Goal: Find specific page/section: Find specific page/section

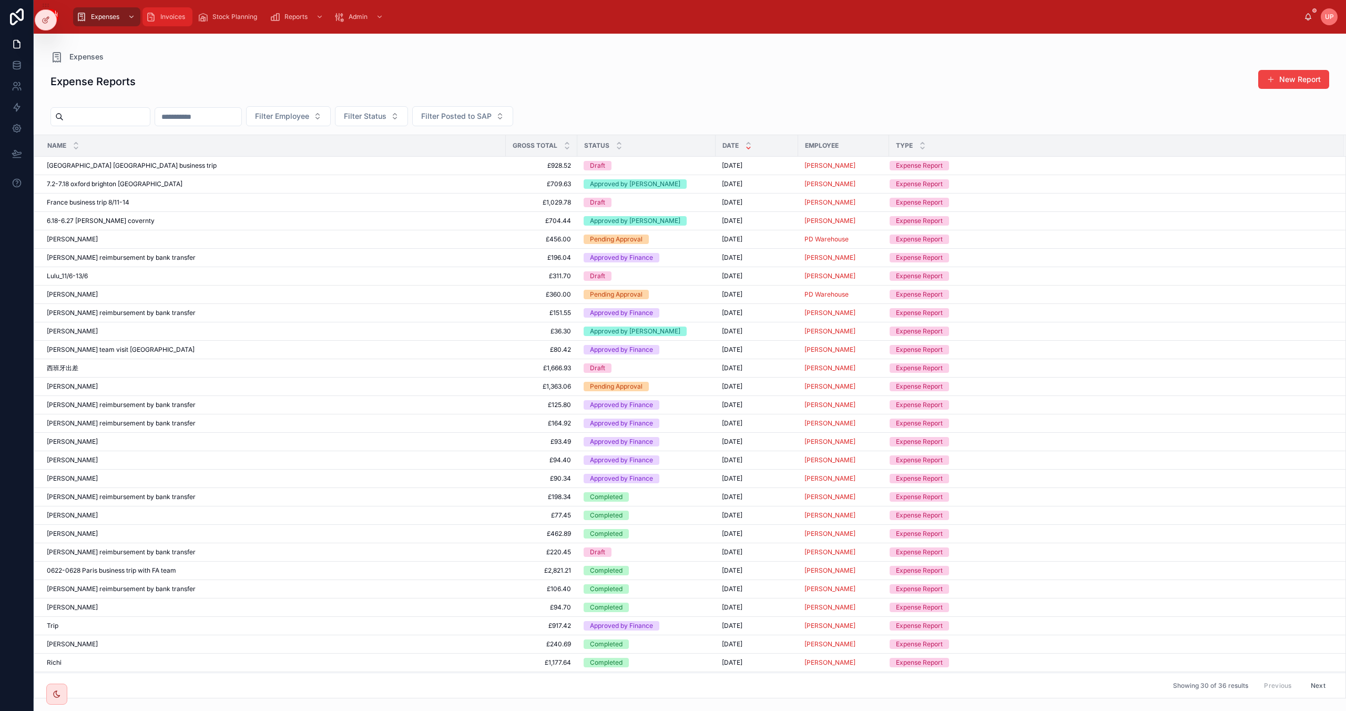
click at [163, 16] on span "Invoices" at bounding box center [172, 17] width 25 height 8
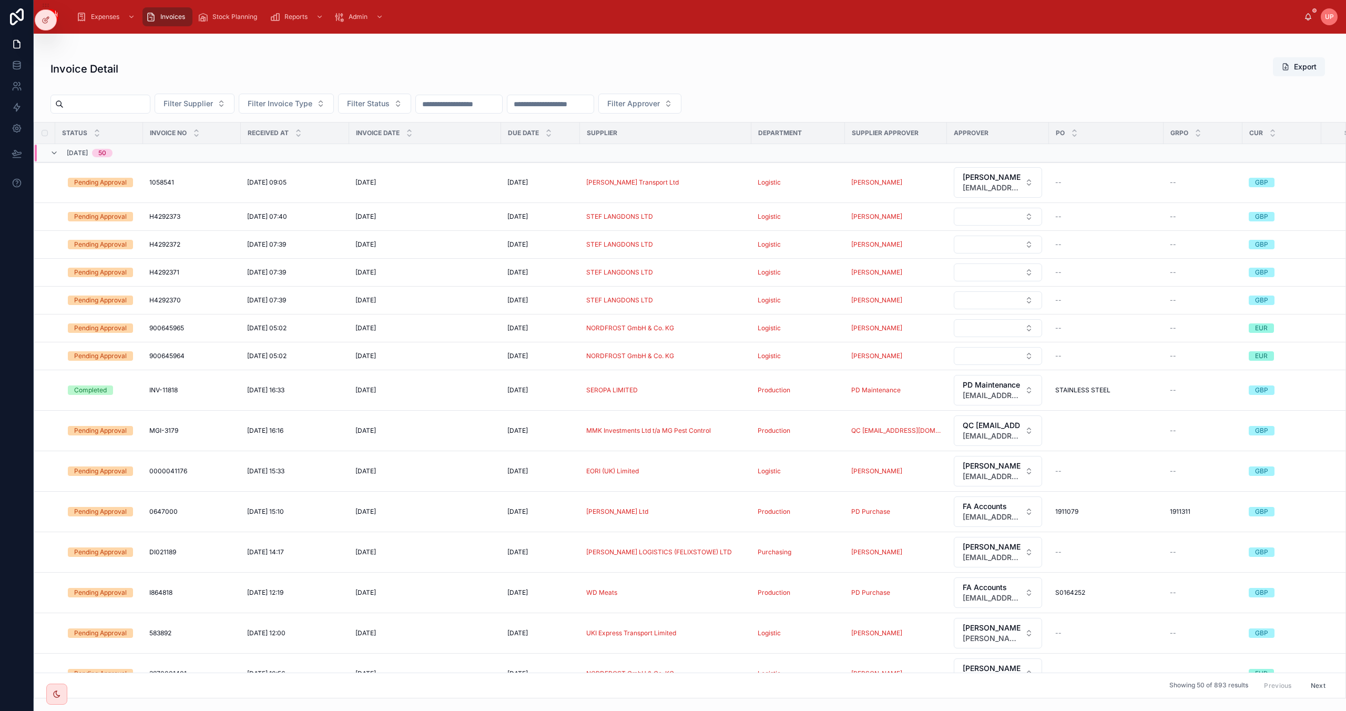
click at [581, 106] on input "text" at bounding box center [551, 104] width 86 height 15
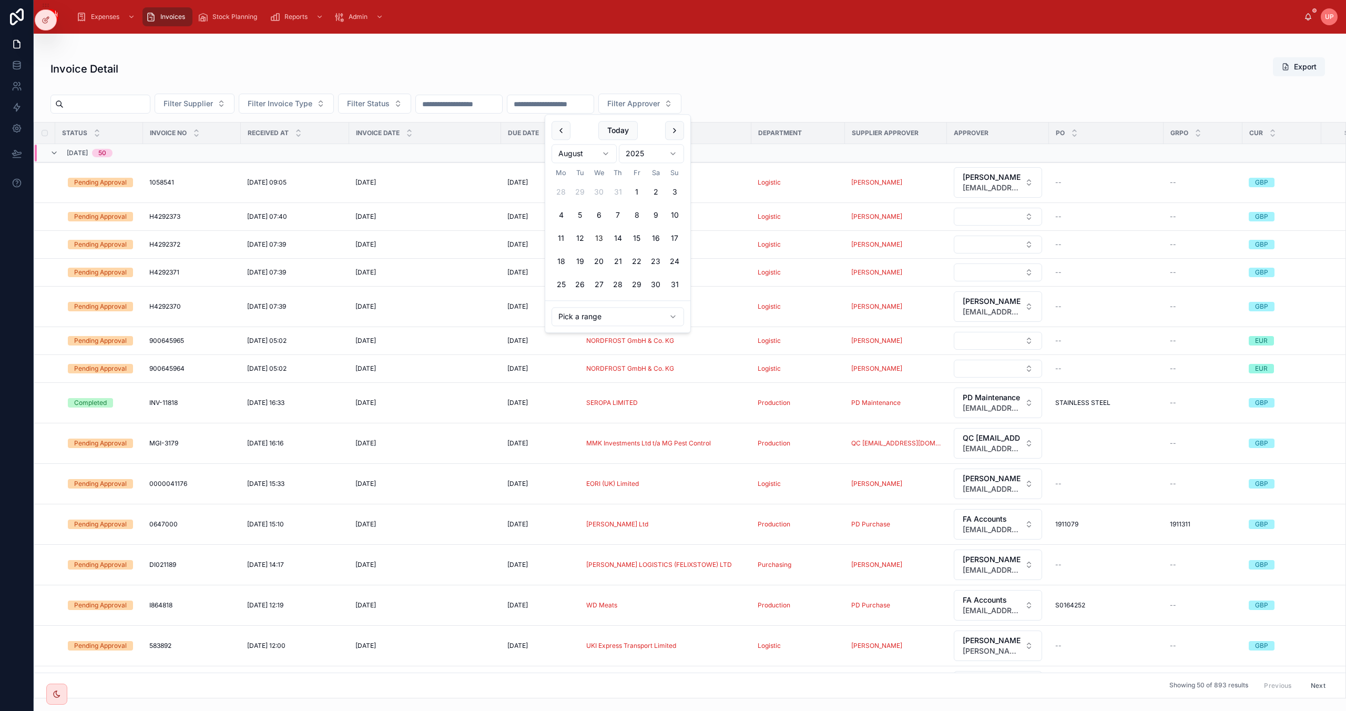
click at [502, 102] on input "text" at bounding box center [459, 104] width 86 height 15
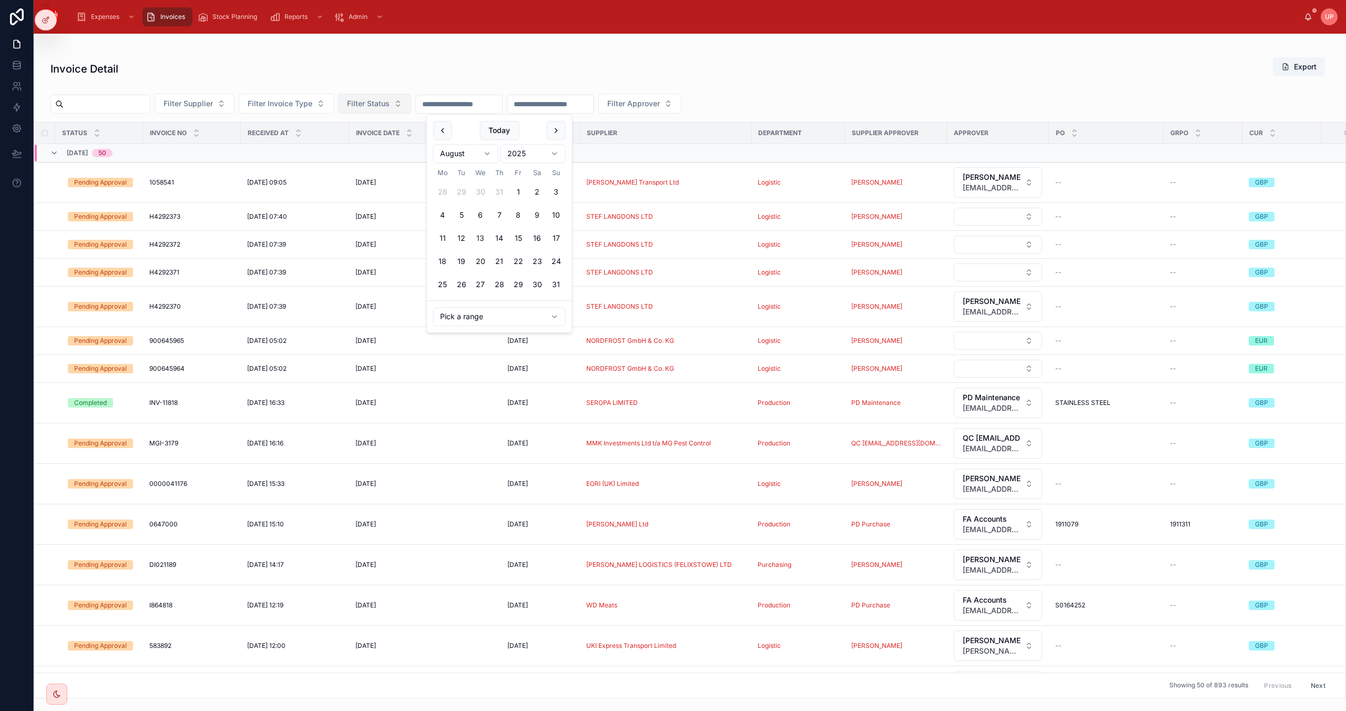
click at [390, 104] on span "Filter Status" at bounding box center [368, 103] width 43 height 11
click at [660, 106] on span "Filter Approver" at bounding box center [634, 103] width 53 height 11
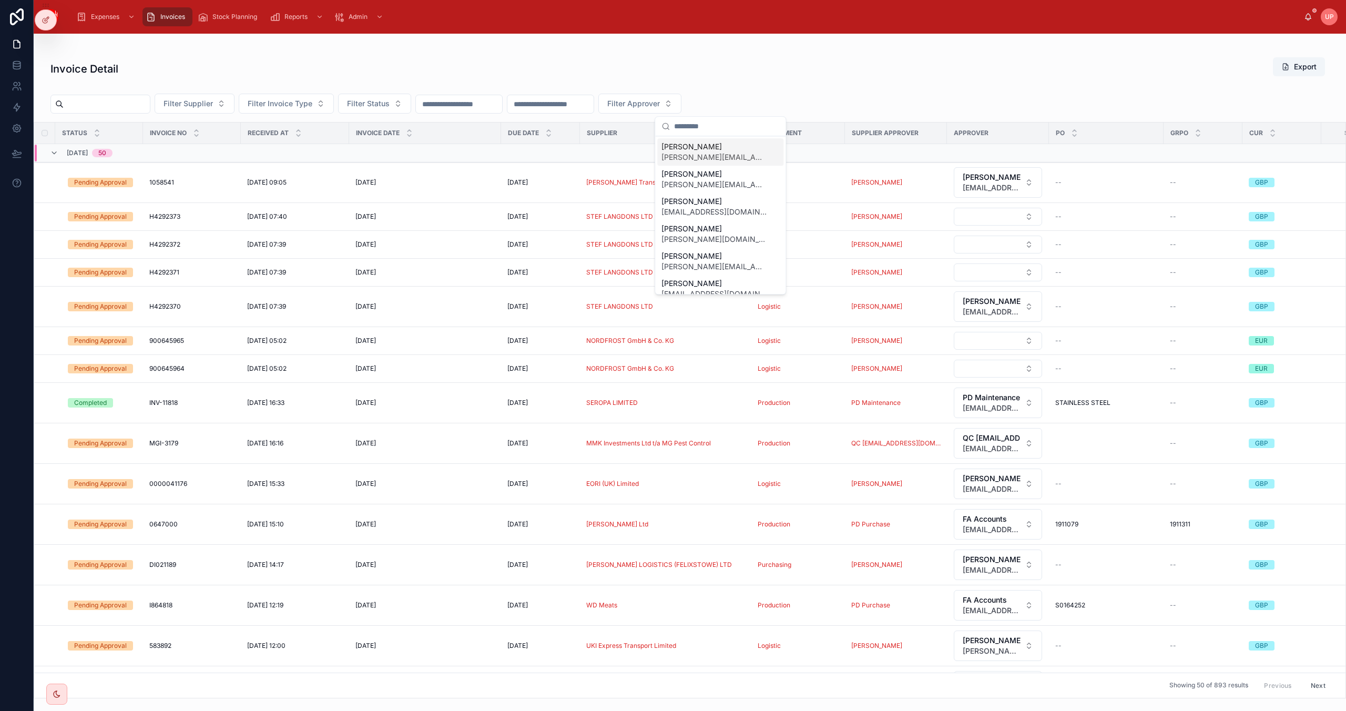
click at [699, 125] on input "text" at bounding box center [726, 126] width 105 height 19
type input "******"
click at [689, 148] on span "[PERSON_NAME]" at bounding box center [714, 146] width 105 height 11
